Goal: Find specific page/section: Find specific page/section

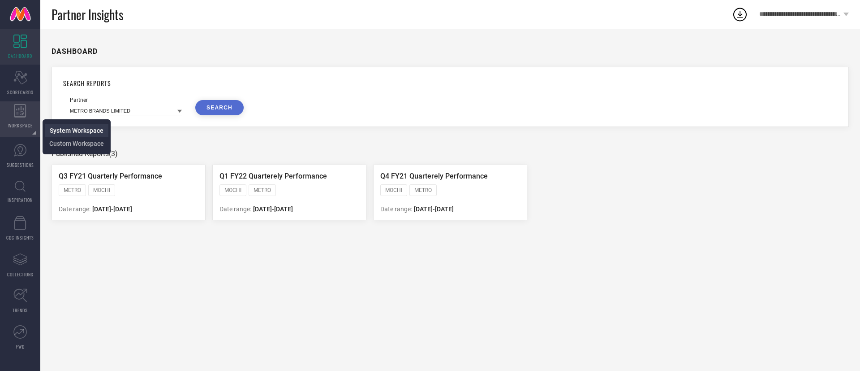
click at [69, 130] on span "System Workspace" at bounding box center [77, 130] width 54 height 7
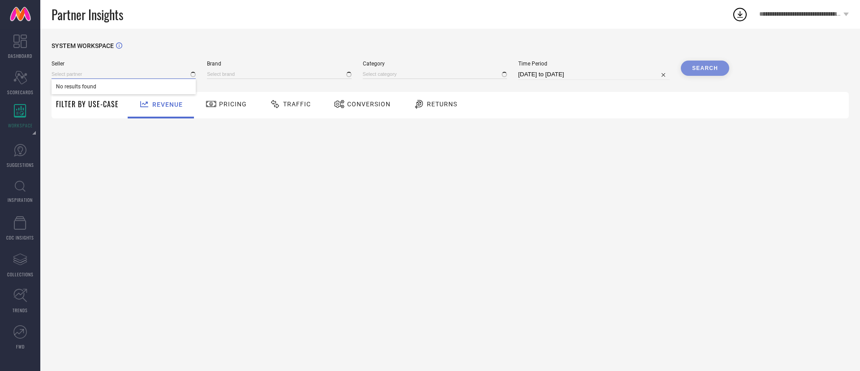
click at [131, 77] on input at bounding box center [124, 73] width 144 height 9
type input "1 STOP FASHION"
type input "All"
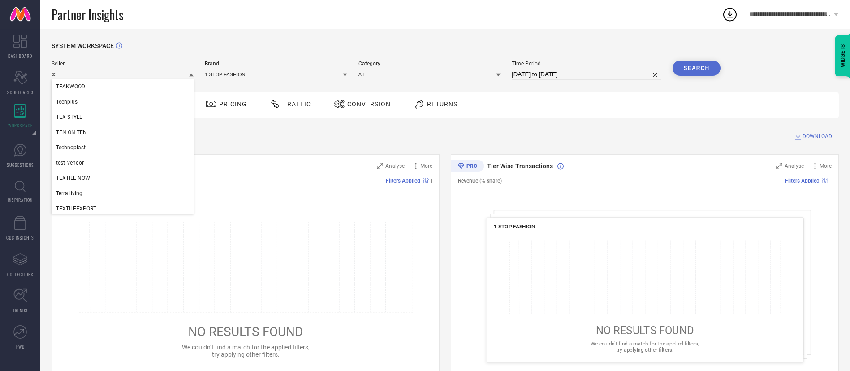
type input "t"
